Goal: Task Accomplishment & Management: Complete application form

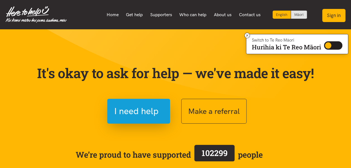
click at [339, 13] on button "Sign in" at bounding box center [333, 15] width 23 height 13
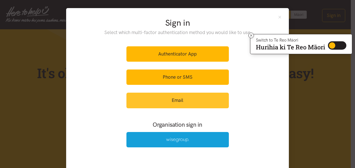
click at [187, 100] on link "Email" at bounding box center [178, 100] width 103 height 15
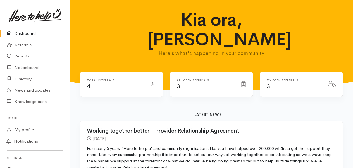
click at [245, 81] on icon at bounding box center [243, 84] width 5 height 7
click at [189, 79] on h6 "All open referrals" at bounding box center [206, 80] width 58 height 3
click at [18, 46] on link "Referrals" at bounding box center [35, 44] width 70 height 11
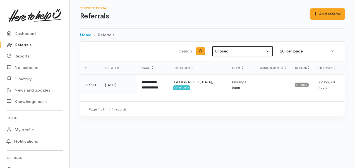
click at [225, 50] on div "Closed" at bounding box center [240, 51] width 50 height 6
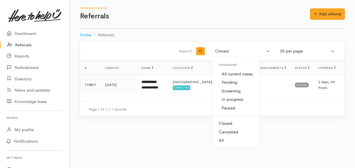
click at [237, 122] on link "Closed" at bounding box center [235, 123] width 47 height 9
select select "Closed"
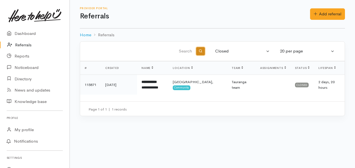
click at [201, 53] on button "button" at bounding box center [200, 51] width 9 height 8
click at [27, 44] on link "Referrals" at bounding box center [35, 44] width 70 height 11
click at [219, 51] on div "Closed" at bounding box center [240, 51] width 50 height 6
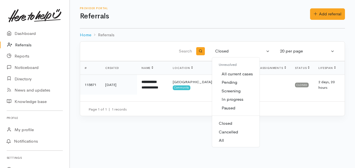
click at [234, 73] on span "All current cases" at bounding box center [237, 74] width 31 height 6
select select "Unresolved"
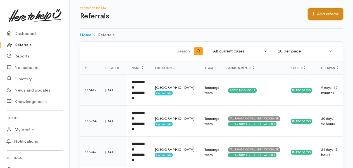
click at [320, 13] on link "Add referral" at bounding box center [325, 13] width 35 height 11
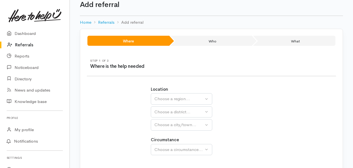
scroll to position [28, 0]
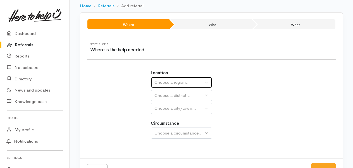
click at [189, 80] on div "Choose a region..." at bounding box center [179, 82] width 49 height 6
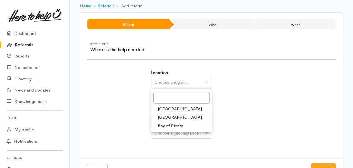
click at [180, 126] on span "Bay of Plenty" at bounding box center [170, 126] width 25 height 6
select select "4"
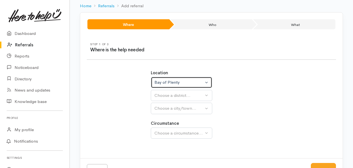
select select
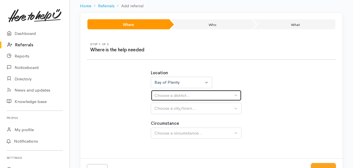
click at [197, 98] on div "Choose a district..." at bounding box center [194, 95] width 79 height 6
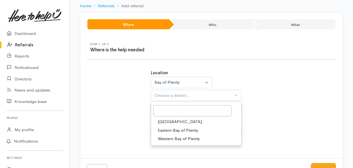
click at [188, 122] on link "[GEOGRAPHIC_DATA]" at bounding box center [196, 122] width 90 height 9
select select "6"
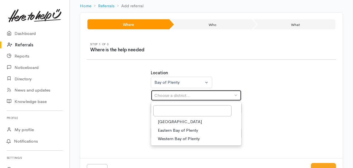
select select
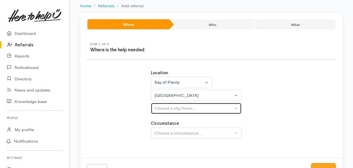
click at [206, 107] on div "Choose a city/town..." at bounding box center [194, 108] width 79 height 6
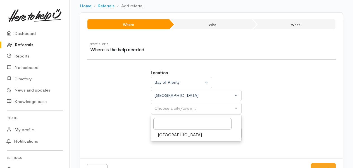
click at [170, 136] on span "[GEOGRAPHIC_DATA]" at bounding box center [180, 135] width 44 height 6
select select "4"
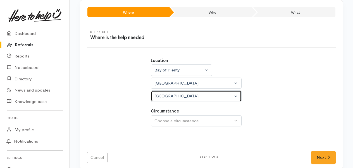
scroll to position [47, 0]
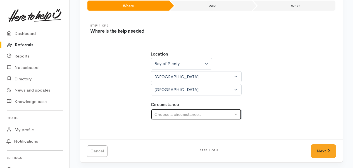
click at [220, 116] on div "Choose a circumstance..." at bounding box center [194, 114] width 79 height 6
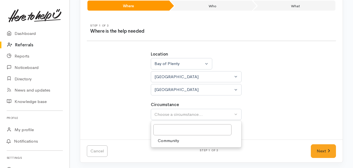
click at [178, 139] on span "Community" at bounding box center [168, 141] width 21 height 6
select select "2"
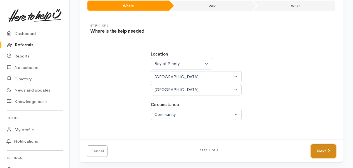
click at [324, 155] on link "Next" at bounding box center [323, 151] width 25 height 14
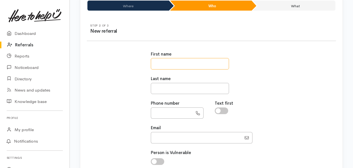
click at [168, 61] on input "text" at bounding box center [190, 63] width 78 height 11
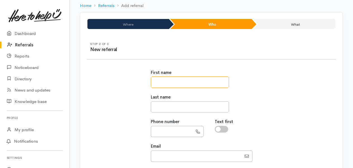
scroll to position [56, 0]
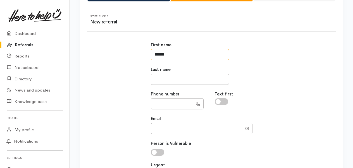
type input "*****"
click at [161, 83] on input "text" at bounding box center [190, 79] width 78 height 11
type input "*********"
click at [164, 99] on input "text" at bounding box center [172, 103] width 42 height 11
type input "**********"
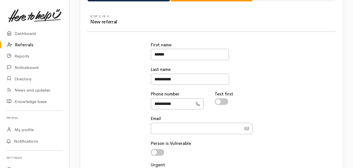
click at [224, 102] on input "checkbox" at bounding box center [221, 101] width 13 height 7
checkbox input "true"
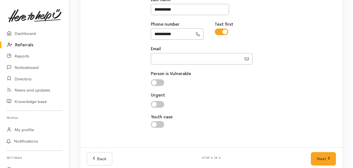
scroll to position [133, 0]
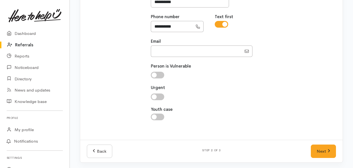
click at [158, 73] on input "checkbox" at bounding box center [157, 75] width 13 height 7
checkbox input "true"
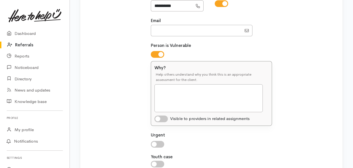
scroll to position [161, 0]
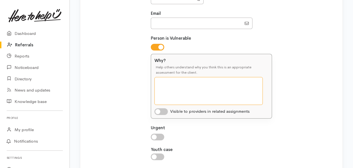
click at [165, 84] on textarea "Why?" at bounding box center [209, 91] width 108 height 28
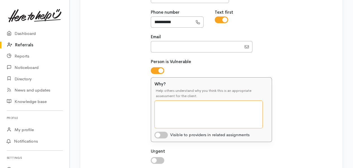
scroll to position [140, 0]
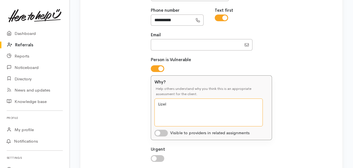
click at [170, 103] on textarea "Lizel" at bounding box center [209, 113] width 108 height 28
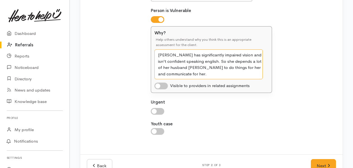
scroll to position [196, 0]
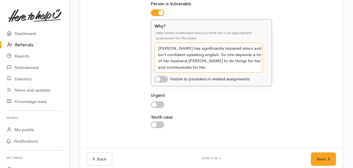
type textarea "[PERSON_NAME] has significantly impaired vision and isn't confident speaking en…"
click at [162, 79] on input "checkbox" at bounding box center [161, 79] width 13 height 7
checkbox input "true"
click at [196, 54] on textarea "[PERSON_NAME] has significantly impaired vision and isn't confident speaking en…" at bounding box center [209, 58] width 108 height 30
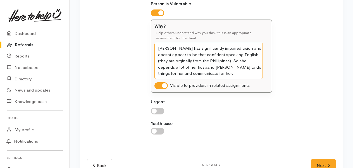
drag, startPoint x: 213, startPoint y: 73, endPoint x: 155, endPoint y: 44, distance: 65.2
click at [155, 44] on textarea "[PERSON_NAME] has significantly impaired vision and doesnt appear to be that co…" at bounding box center [209, 61] width 108 height 36
paste textarea "’t appear to be that confident speaking English (they are originally from the […"
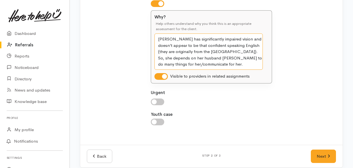
scroll to position [210, 0]
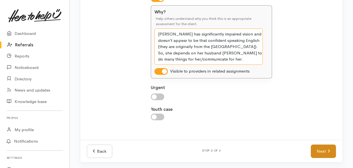
type textarea "[PERSON_NAME] has significantly impaired vision and doesn’t appear to be that c…"
click at [328, 152] on link "Next" at bounding box center [323, 152] width 25 height 14
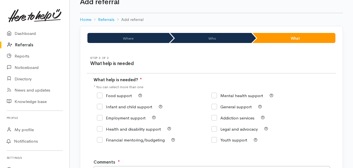
scroll to position [42, 0]
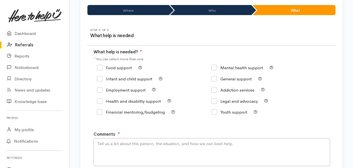
click at [102, 112] on input "Financial mentoring/budgeting" at bounding box center [131, 112] width 68 height 4
checkbox input "true"
click at [99, 70] on icon at bounding box center [100, 68] width 6 height 6
click at [99, 68] on input "Food support" at bounding box center [114, 68] width 35 height 4
checkbox input "true"
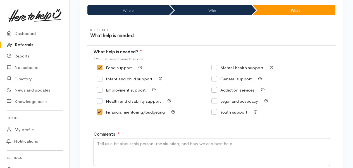
click at [215, 78] on input "General support" at bounding box center [232, 79] width 40 height 4
checkbox input "true"
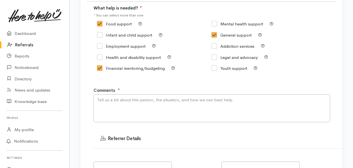
scroll to position [126, 0]
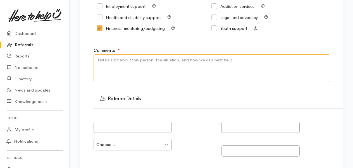
paste textarea "[PERSON_NAME] and [PERSON_NAME] explained that their financial situation is not…"
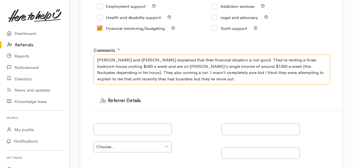
drag, startPoint x: 127, startPoint y: 62, endPoint x: 154, endPoint y: 73, distance: 29.0
click at [127, 61] on textarea "[PERSON_NAME] and [PERSON_NAME] explained that their financial situation is not…" at bounding box center [212, 69] width 237 height 30
drag, startPoint x: 142, startPoint y: 60, endPoint x: 126, endPoint y: 60, distance: 15.9
click at [126, 60] on textarea "[PERSON_NAME] and [PERSON_NAME] explained that their financial situation is not…" at bounding box center [212, 69] width 237 height 30
type textarea "[PERSON_NAME] and [PERSON_NAME] have told me that their financial situation is …"
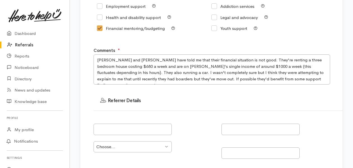
click at [248, 85] on div "Step 3 of 3 What help is needed What help is needed? ● * You can select more th…" at bounding box center [211, 90] width 263 height 305
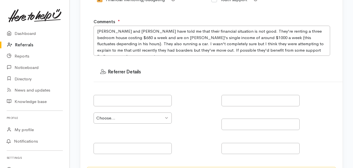
scroll to position [210, 0]
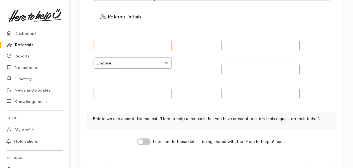
click at [111, 45] on input "text" at bounding box center [133, 45] width 78 height 11
click at [153, 63] on select "Choose... Community provider Health provider Government agency Other" at bounding box center [133, 63] width 78 height 11
select select "187"
click at [94, 58] on select "Choose... Community provider Health provider Government agency Other" at bounding box center [133, 63] width 78 height 11
drag, startPoint x: 116, startPoint y: 45, endPoint x: 121, endPoint y: 47, distance: 5.3
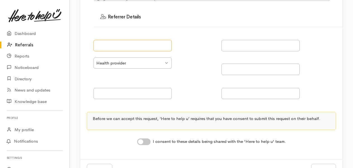
click at [117, 45] on input "text" at bounding box center [133, 45] width 78 height 11
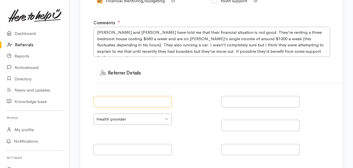
scroll to position [174, 0]
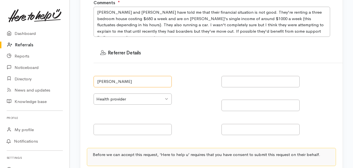
type input "[PERSON_NAME]"
click at [230, 80] on input "text" at bounding box center [261, 81] width 78 height 11
type input "Health NZ Social Worker"
click at [320, 104] on div at bounding box center [282, 103] width 121 height 18
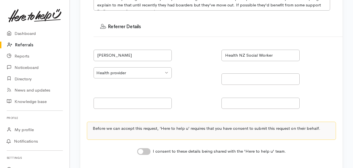
scroll to position [230, 0]
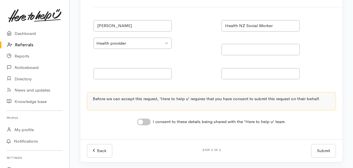
click at [146, 122] on input "I consent to these details being shared with the 'Here to help u' team." at bounding box center [143, 122] width 13 height 7
checkbox input "true"
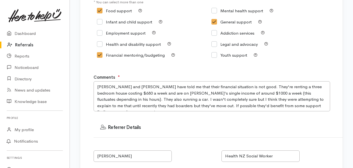
scroll to position [90, 0]
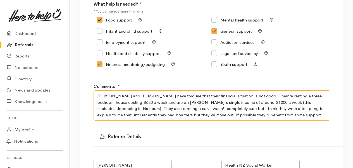
click at [293, 112] on textarea "[PERSON_NAME] and [PERSON_NAME] have told me that their financial situation is …" at bounding box center [212, 106] width 237 height 30
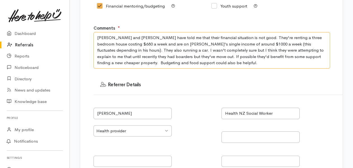
scroll to position [146, 0]
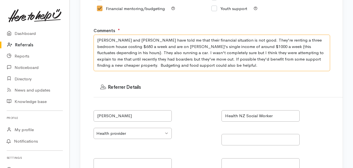
drag, startPoint x: 275, startPoint y: 66, endPoint x: 277, endPoint y: 59, distance: 8.1
click at [277, 58] on textarea "[PERSON_NAME] and [PERSON_NAME] have told me that their financial situation is …" at bounding box center [212, 53] width 237 height 36
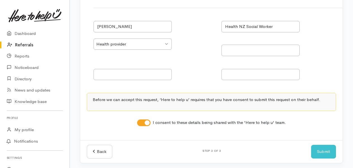
scroll to position [230, 0]
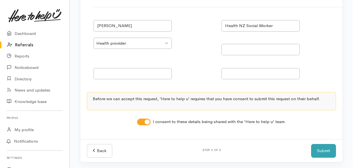
type textarea "[PERSON_NAME] and [PERSON_NAME] have told me that their financial situation is …"
click at [322, 152] on button "Submit" at bounding box center [323, 151] width 25 height 14
